Goal: Task Accomplishment & Management: Use online tool/utility

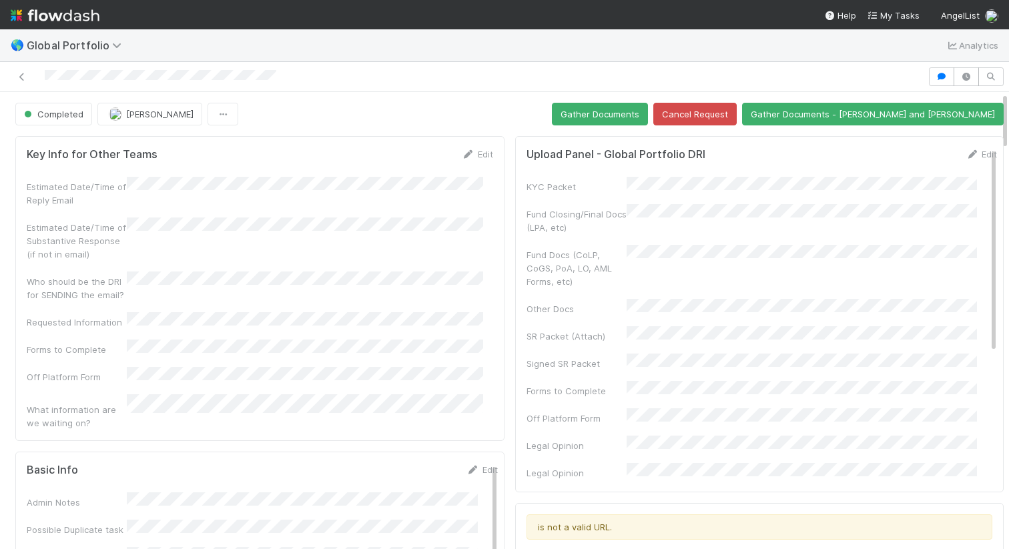
click at [314, 75] on div at bounding box center [463, 76] width 917 height 19
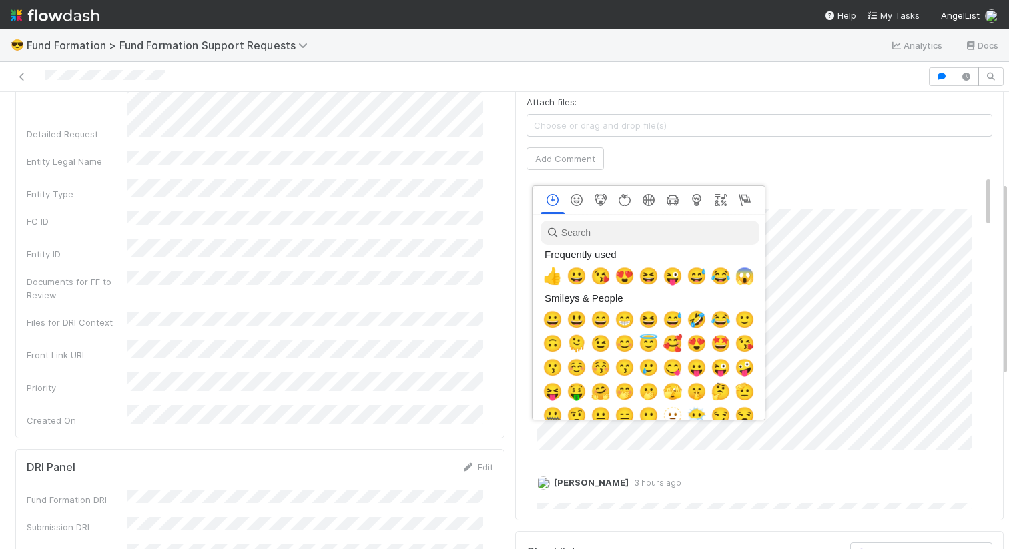
scroll to position [0, 5]
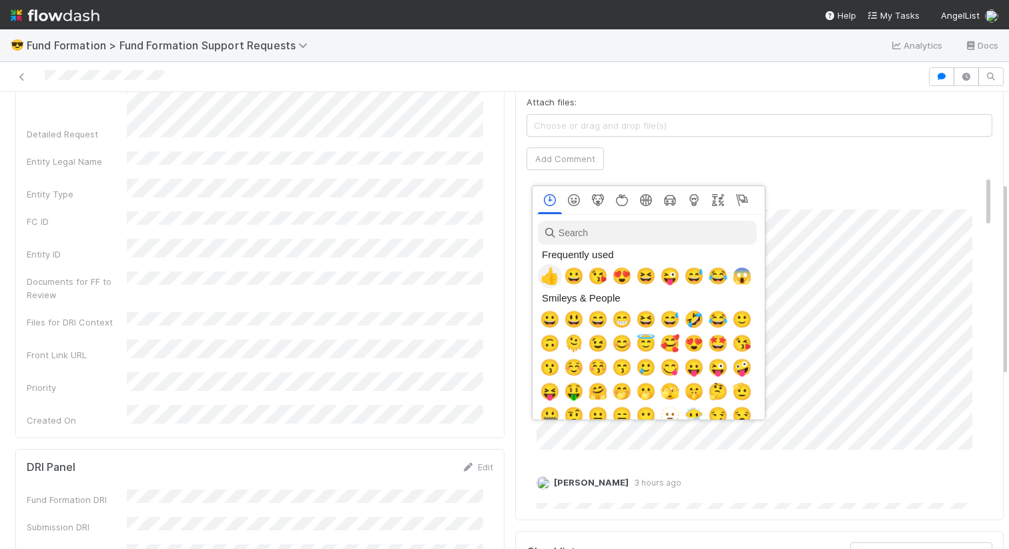
click at [551, 268] on span "👍" at bounding box center [550, 276] width 20 height 19
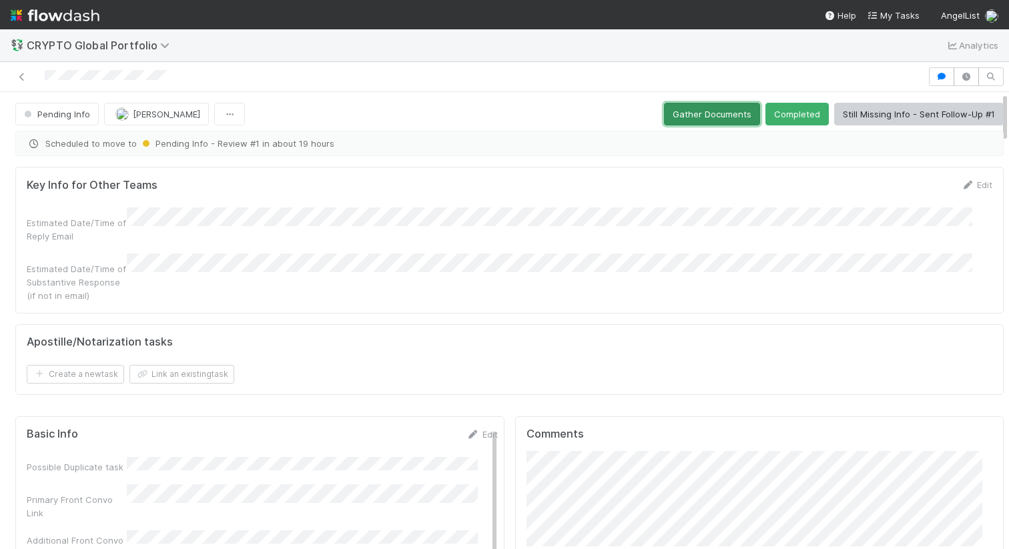
click at [714, 121] on button "Gather Documents" at bounding box center [712, 114] width 96 height 23
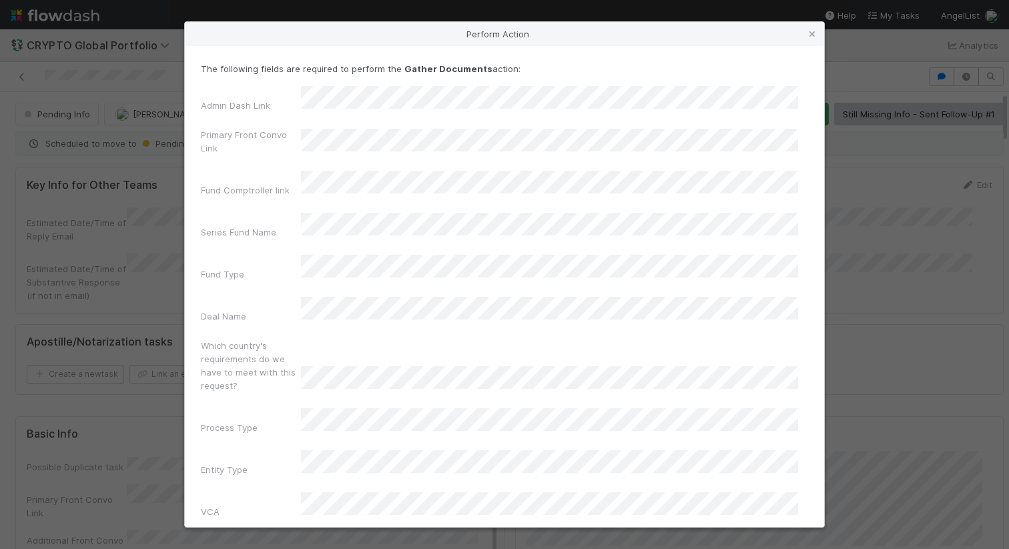
click at [298, 226] on div "Admin Dash Link Primary Front Convo Link Fund Comptroller link Series Fund Name…" at bounding box center [504, 368] width 607 height 564
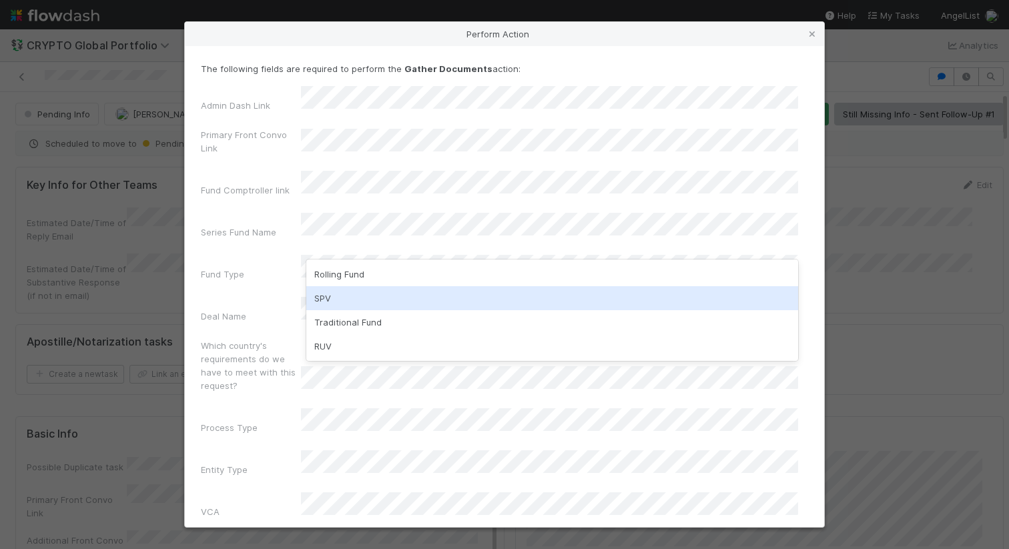
click at [330, 294] on div "SPV" at bounding box center [552, 298] width 492 height 24
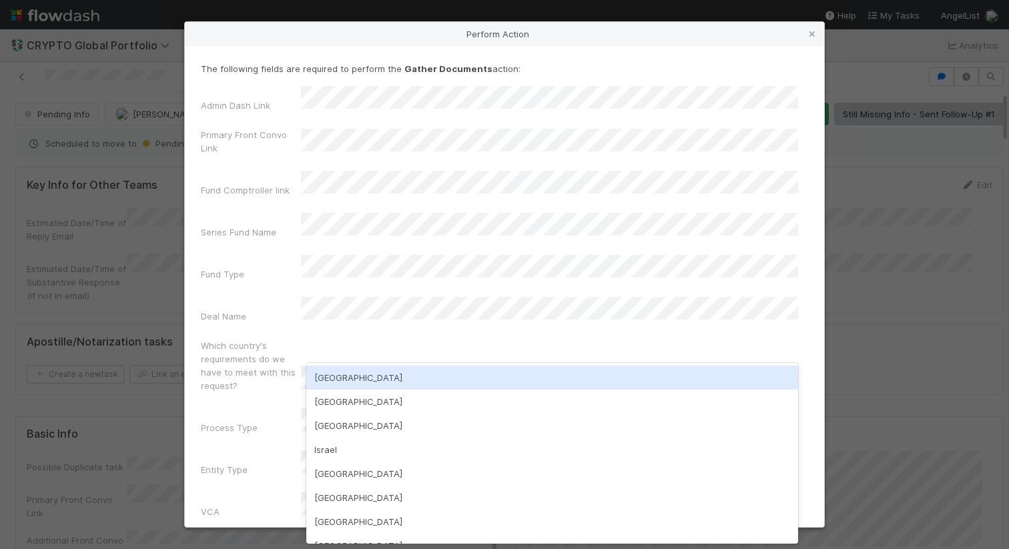
click at [342, 384] on div "USA" at bounding box center [552, 378] width 492 height 24
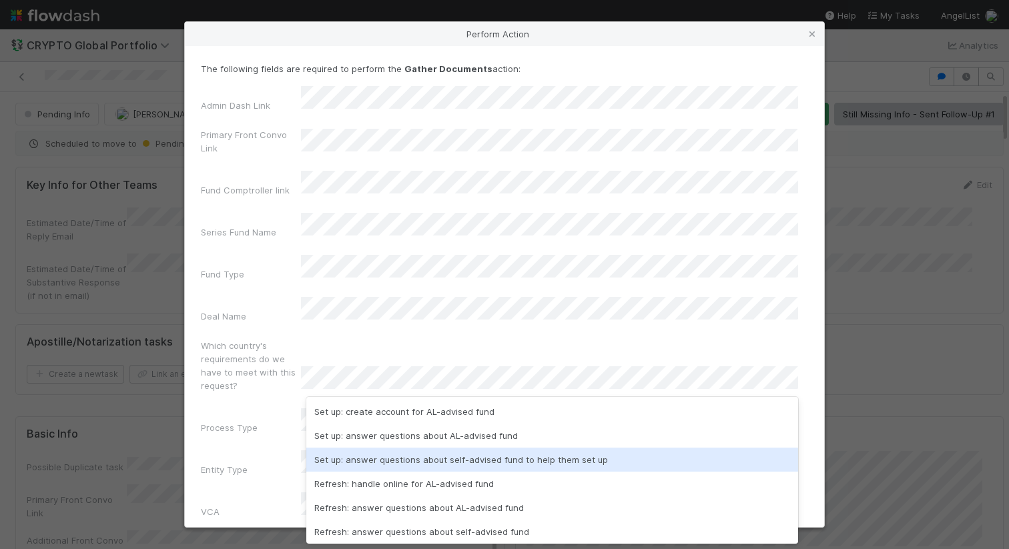
scroll to position [26, 0]
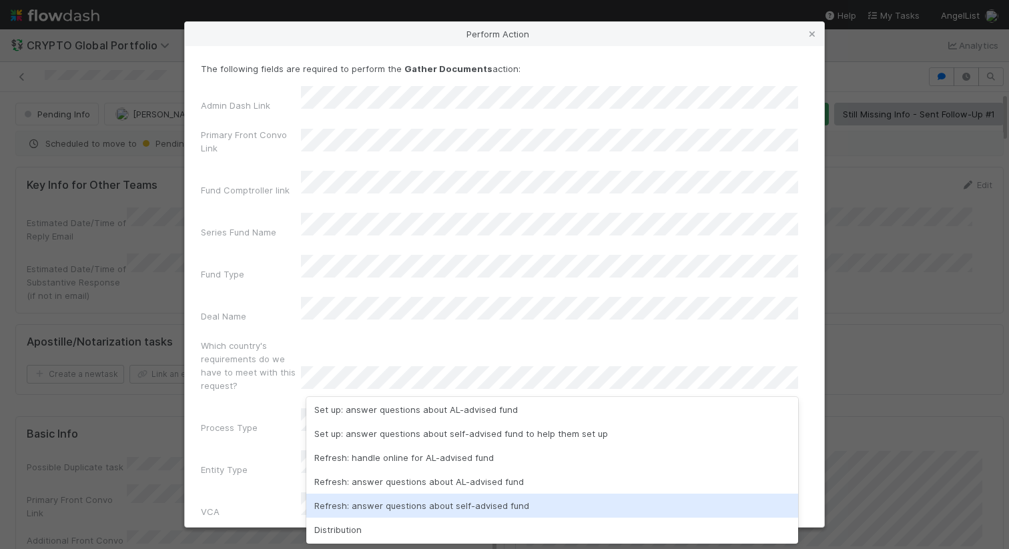
click at [378, 498] on div "Refresh: answer questions about self-advised fund" at bounding box center [552, 506] width 492 height 24
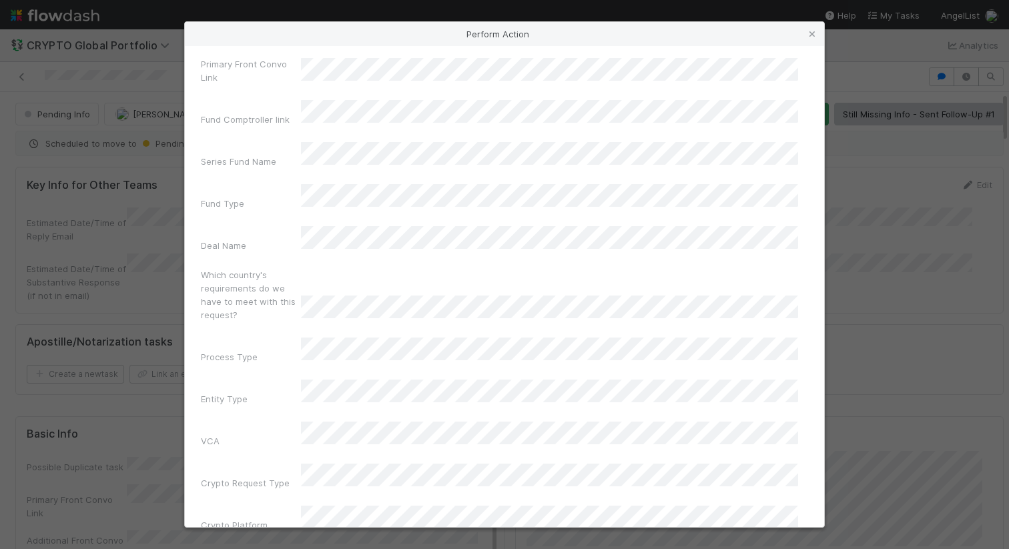
scroll to position [89, 0]
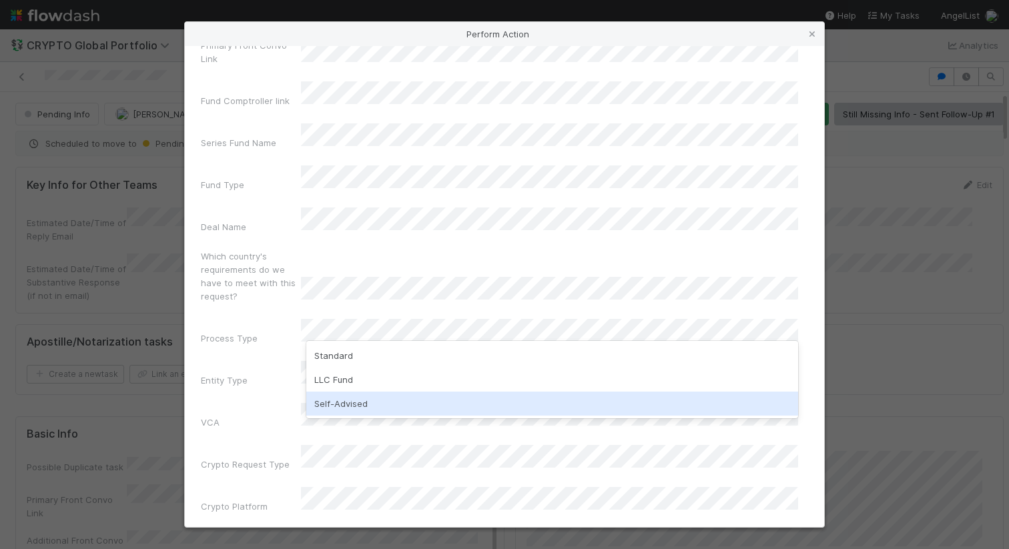
click at [386, 403] on div "Self-Advised" at bounding box center [552, 404] width 492 height 24
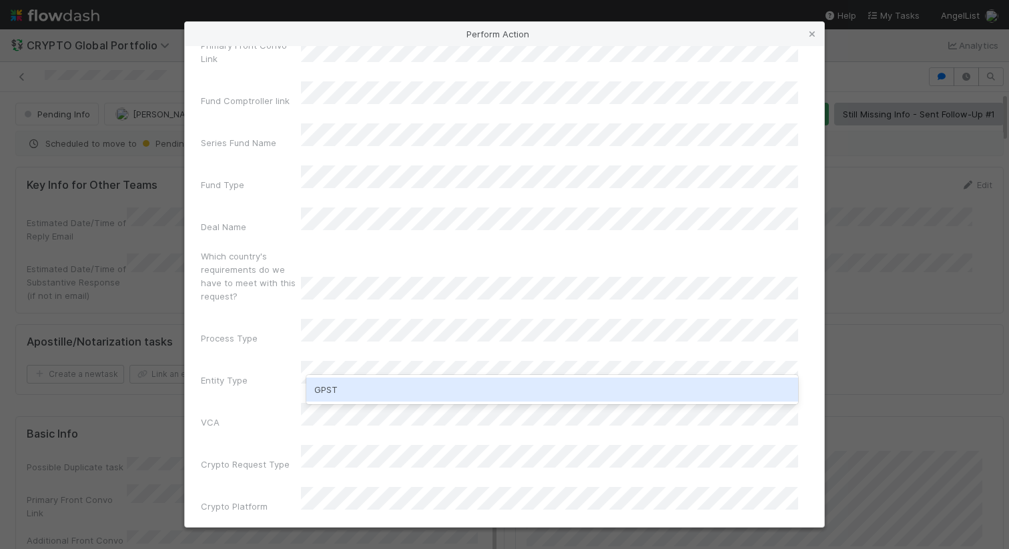
click at [392, 389] on div "GPST" at bounding box center [552, 390] width 492 height 24
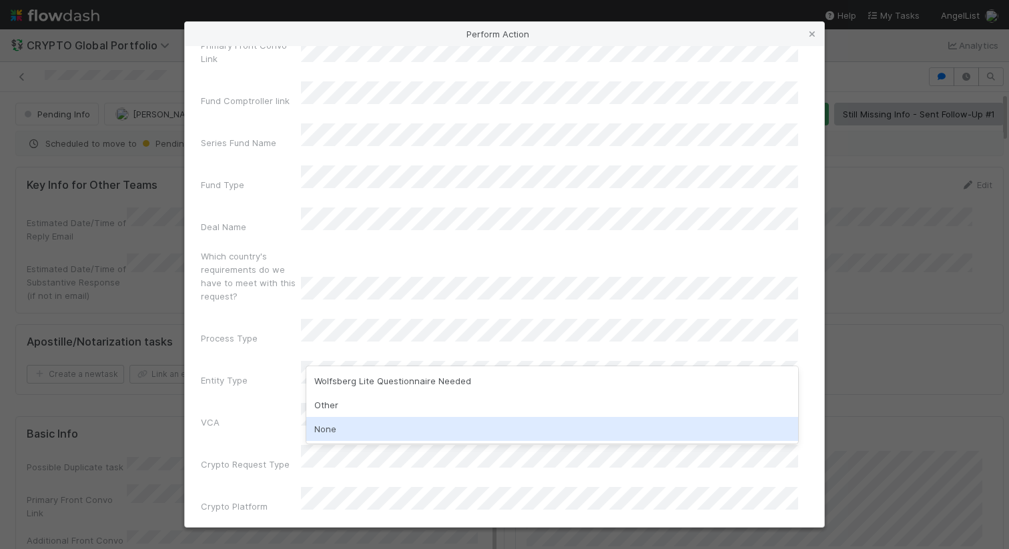
click at [318, 432] on div "None" at bounding box center [552, 429] width 492 height 24
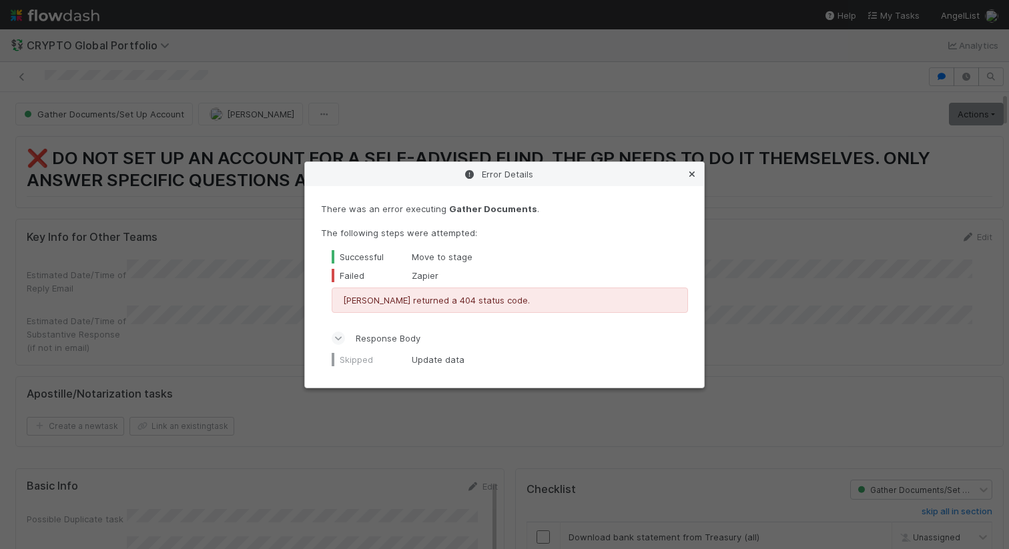
click at [691, 172] on icon at bounding box center [691, 174] width 13 height 9
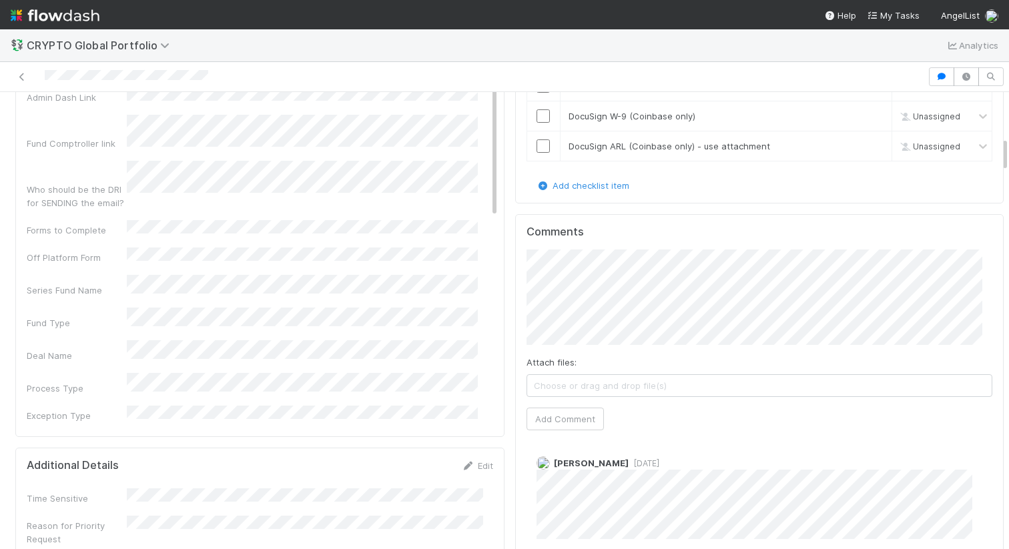
scroll to position [582, 0]
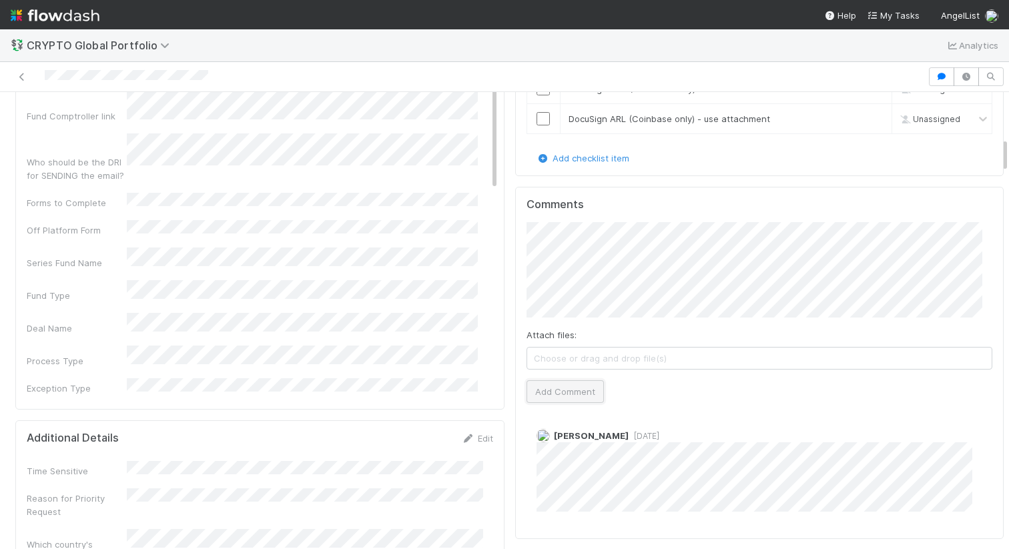
click at [532, 380] on button "Add Comment" at bounding box center [564, 391] width 77 height 23
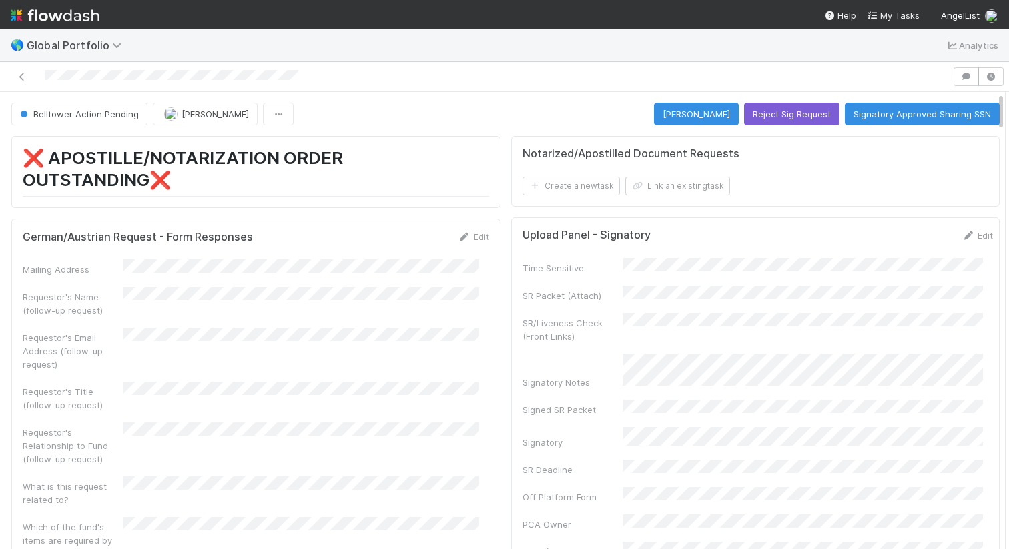
scroll to position [11, 11]
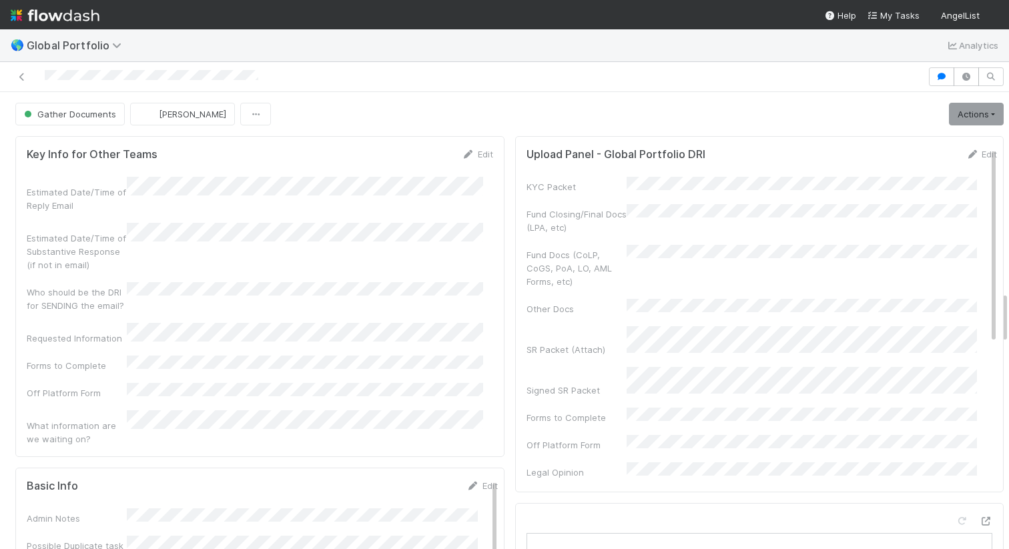
scroll to position [1761, 0]
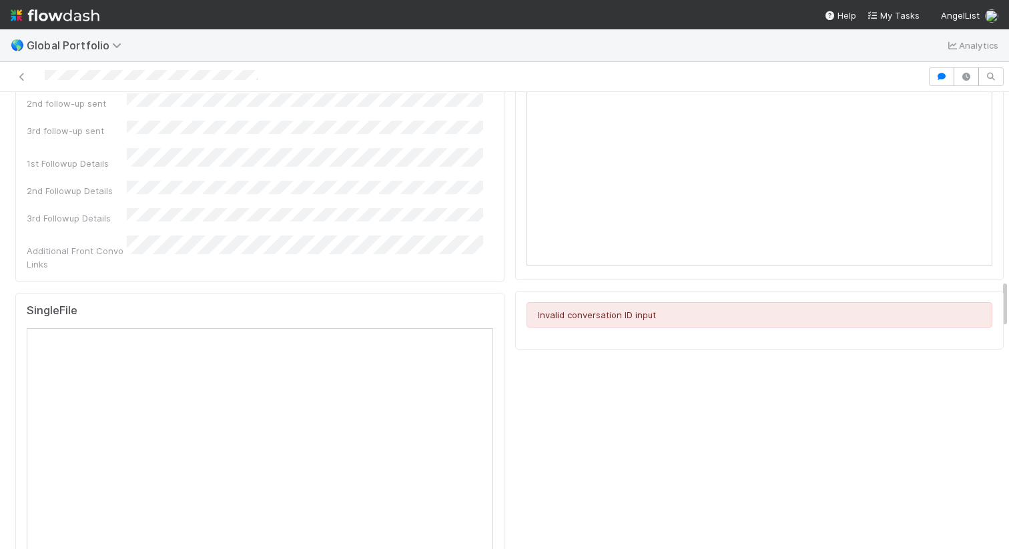
click at [300, 81] on div at bounding box center [463, 76] width 917 height 19
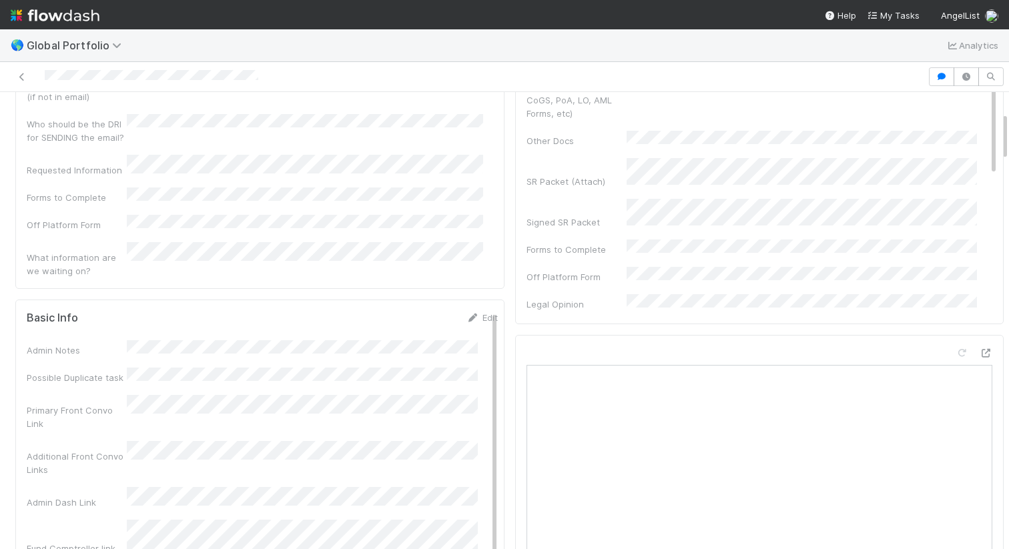
scroll to position [193, 0]
